Goal: Find specific page/section: Find specific page/section

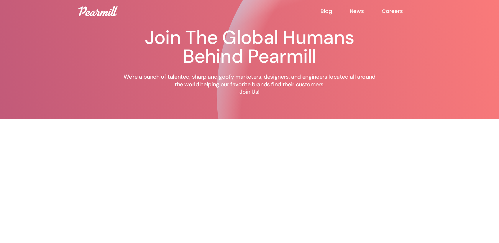
click at [92, 11] on img at bounding box center [97, 11] width 39 height 10
click at [388, 10] on link "Careers" at bounding box center [400, 11] width 39 height 7
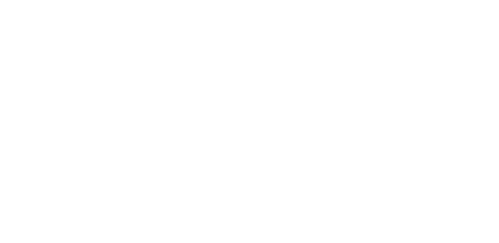
scroll to position [318, 0]
